Goal: Task Accomplishment & Management: Use online tool/utility

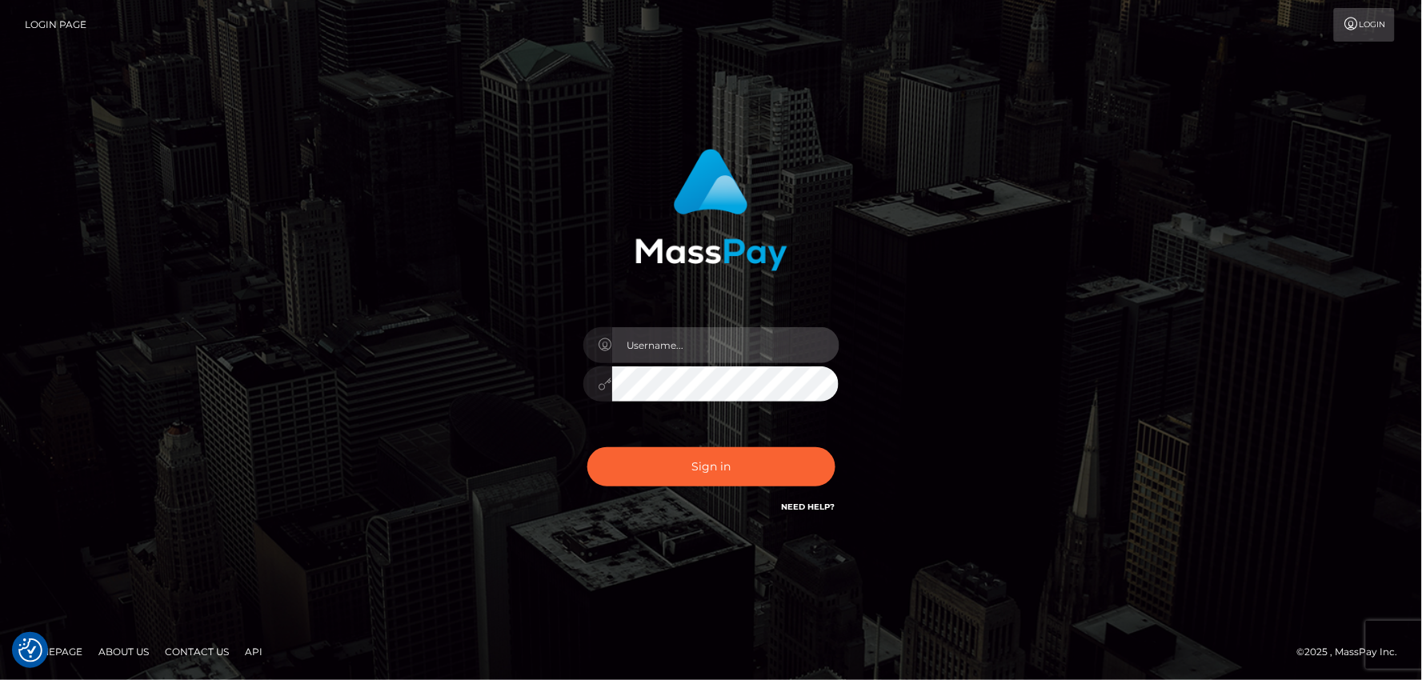
click at [654, 338] on input "text" at bounding box center [725, 345] width 227 height 36
type input "mdem"
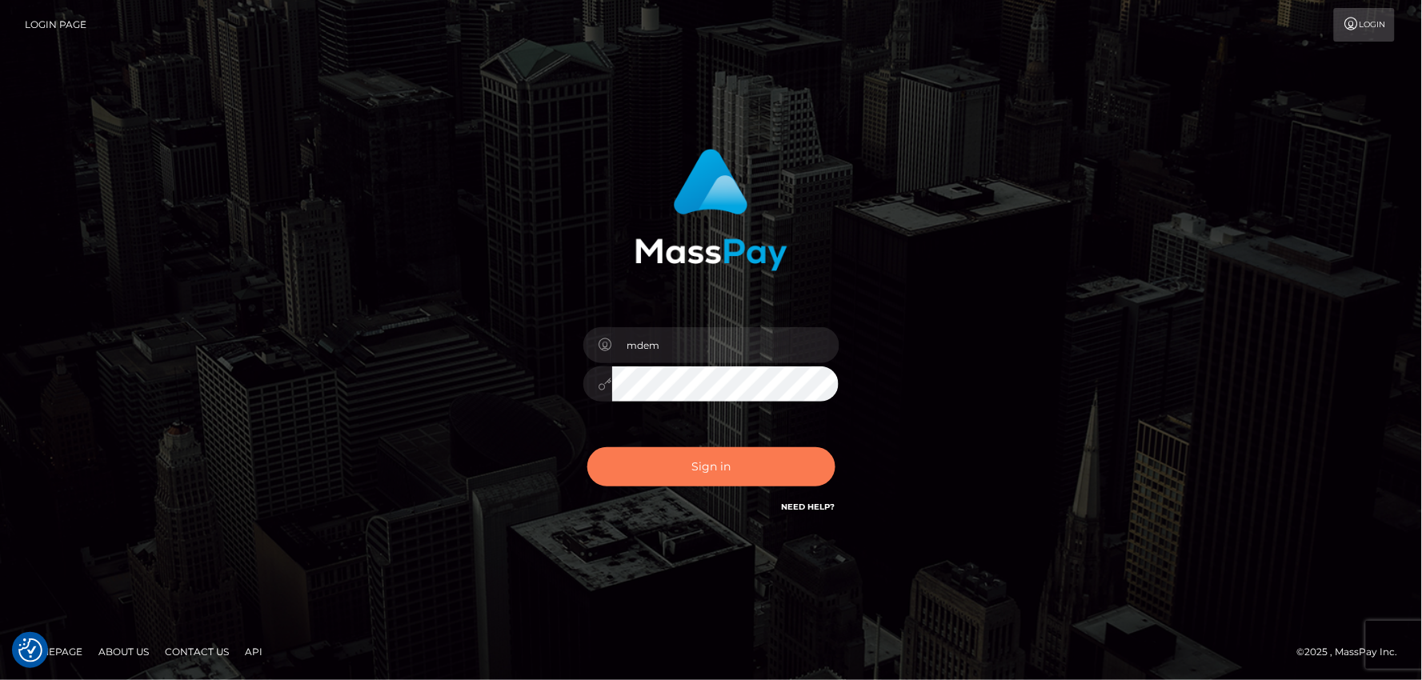
click at [725, 464] on button "Sign in" at bounding box center [711, 466] width 248 height 39
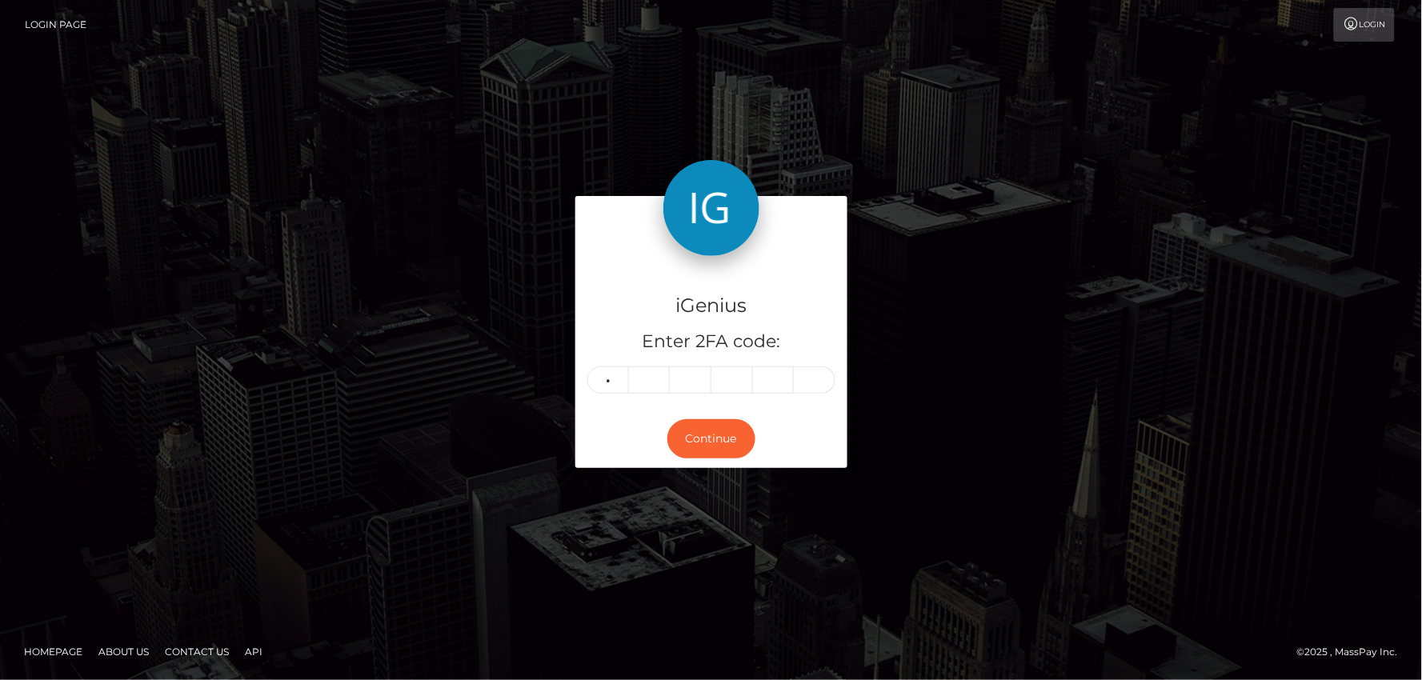
type input "4"
type input "0"
type input "3"
type input "0"
type input "6"
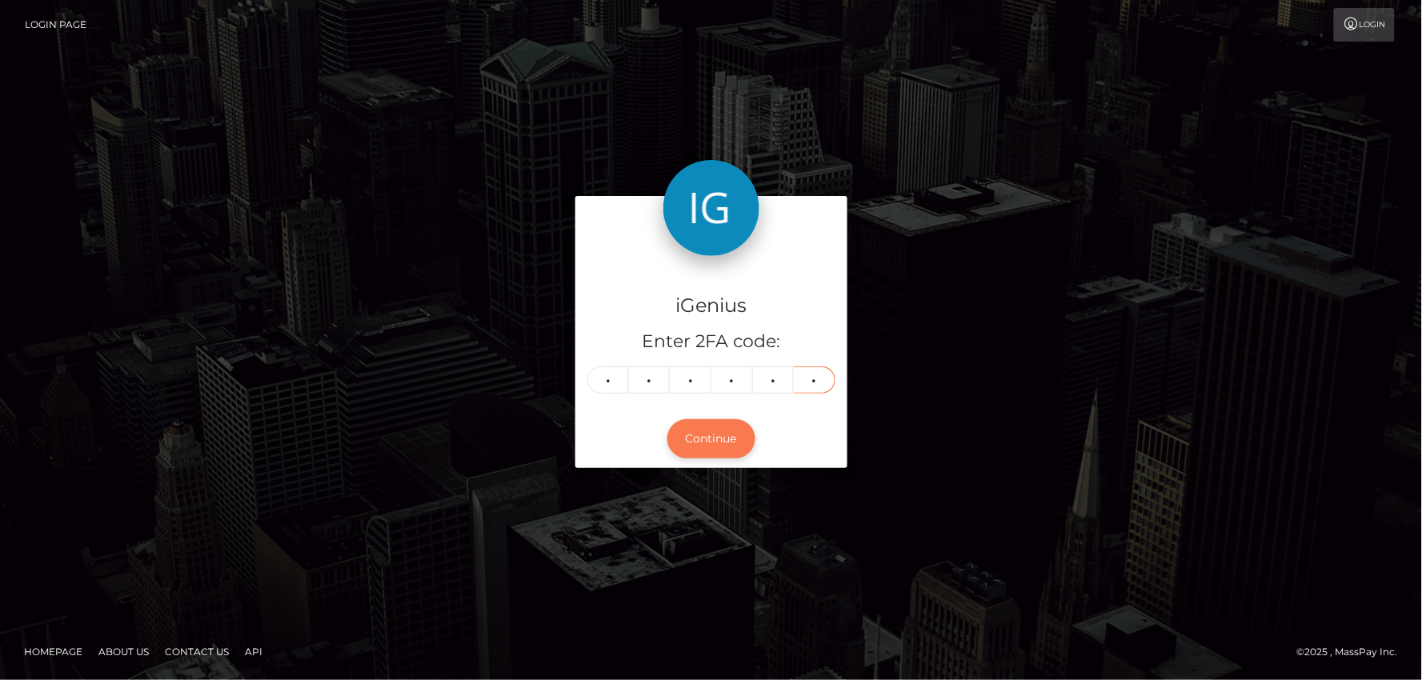
type input "1"
click at [714, 442] on button "Continue" at bounding box center [711, 438] width 88 height 39
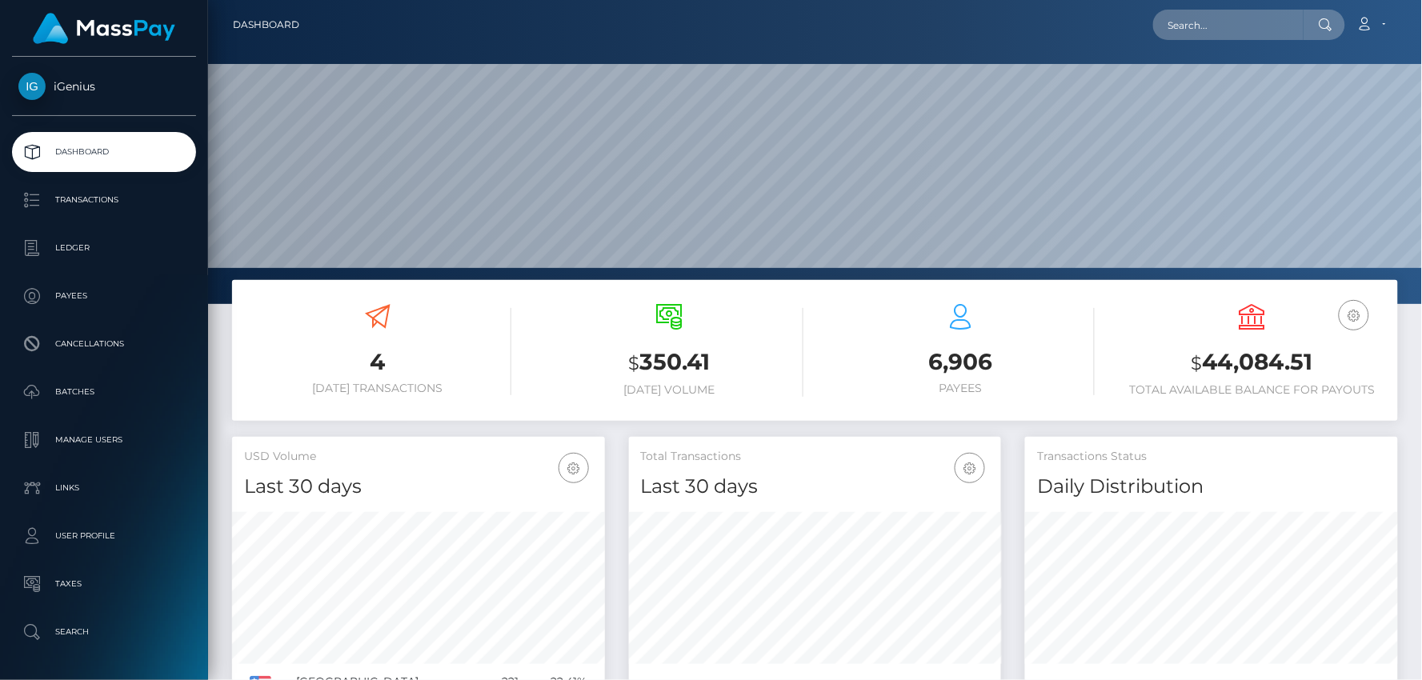
scroll to position [283, 373]
drag, startPoint x: 1193, startPoint y: 365, endPoint x: 1334, endPoint y: 365, distance: 140.8
click at [1334, 365] on h3 "$ 44,084.51" at bounding box center [1251, 362] width 267 height 33
copy h3 "$ 44,084.51"
